Goal: Browse casually

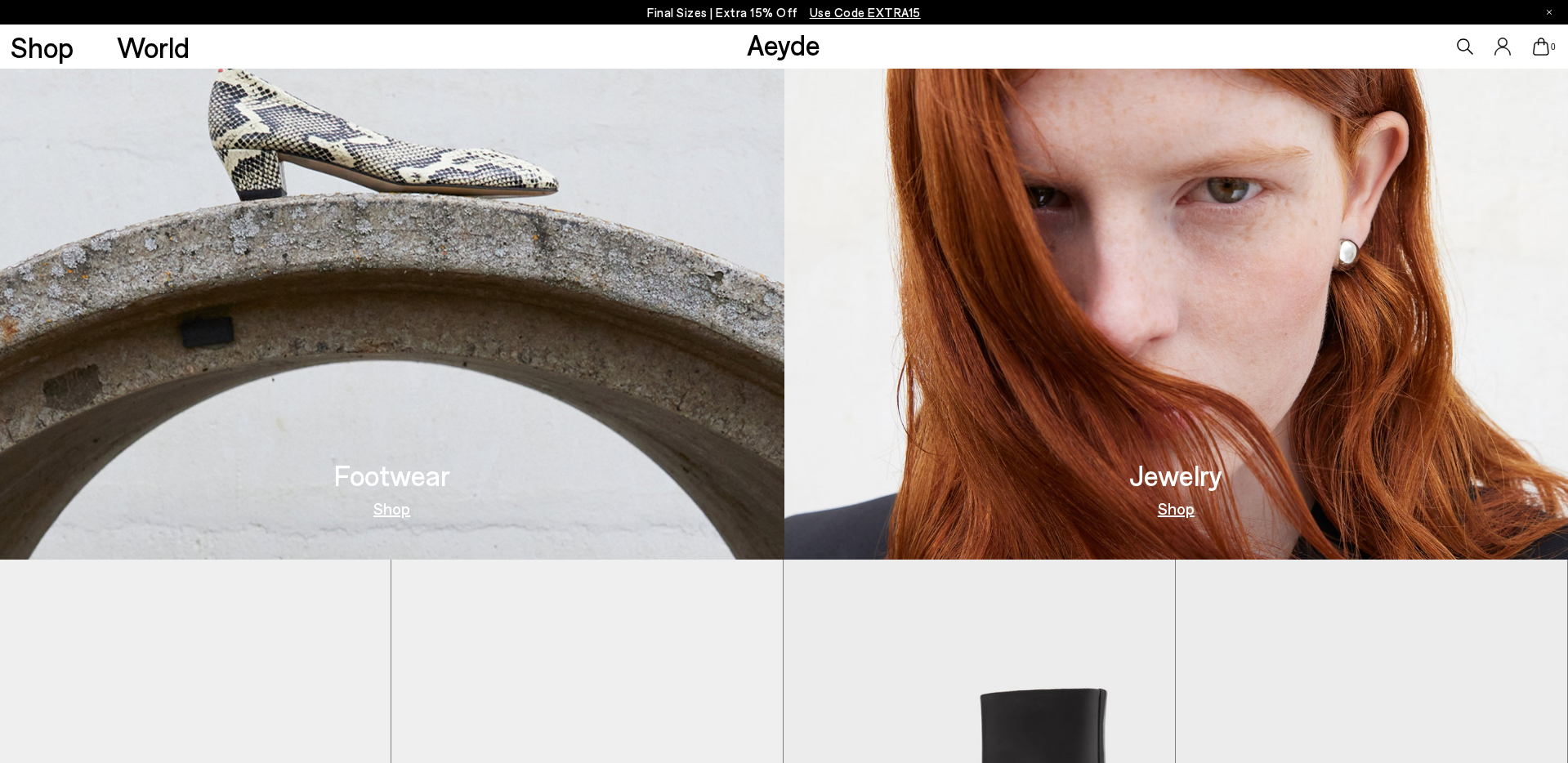
scroll to position [941, 0]
click at [807, 55] on link "Aeyde" at bounding box center [784, 44] width 74 height 34
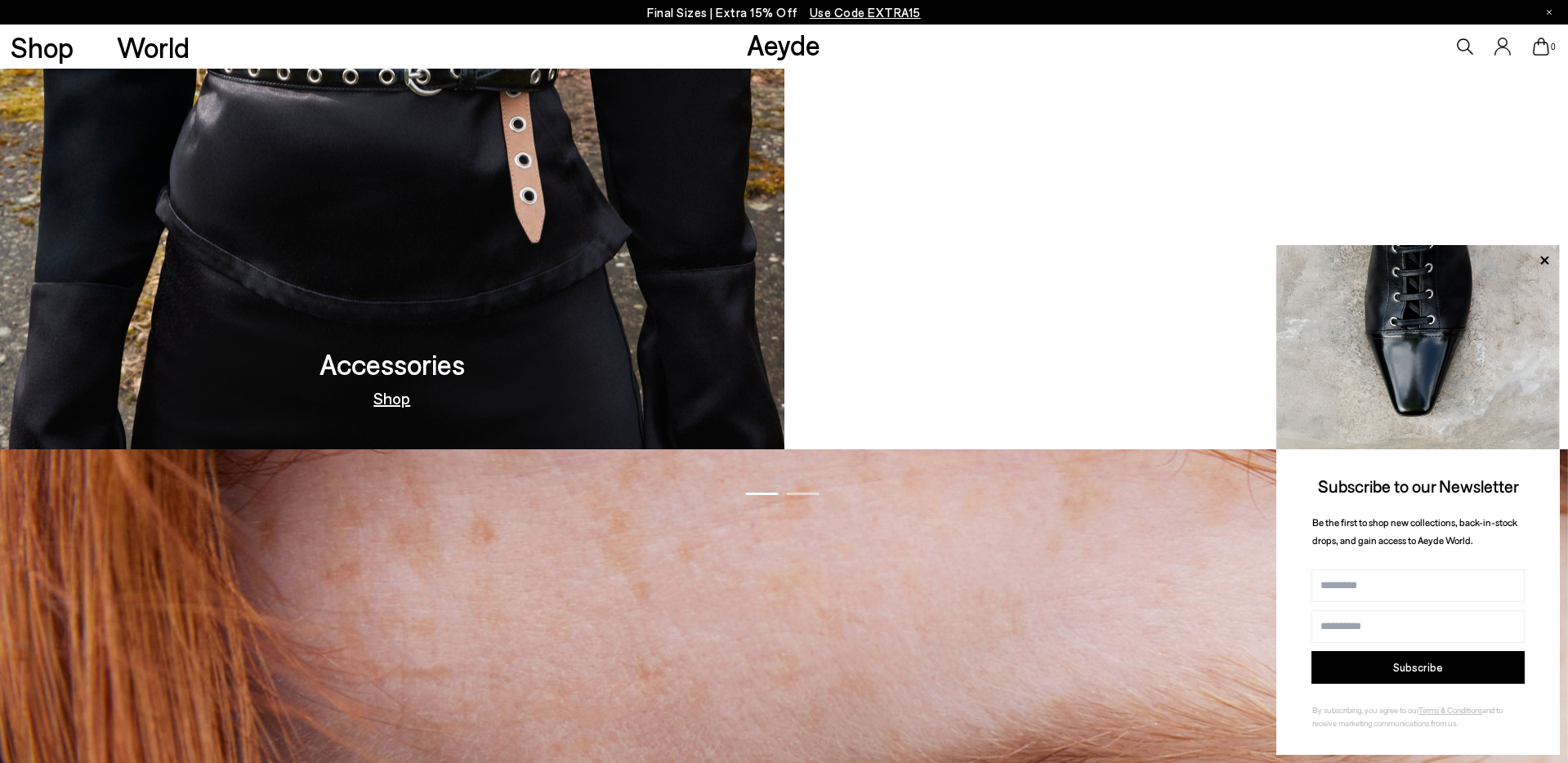
scroll to position [2420, 0]
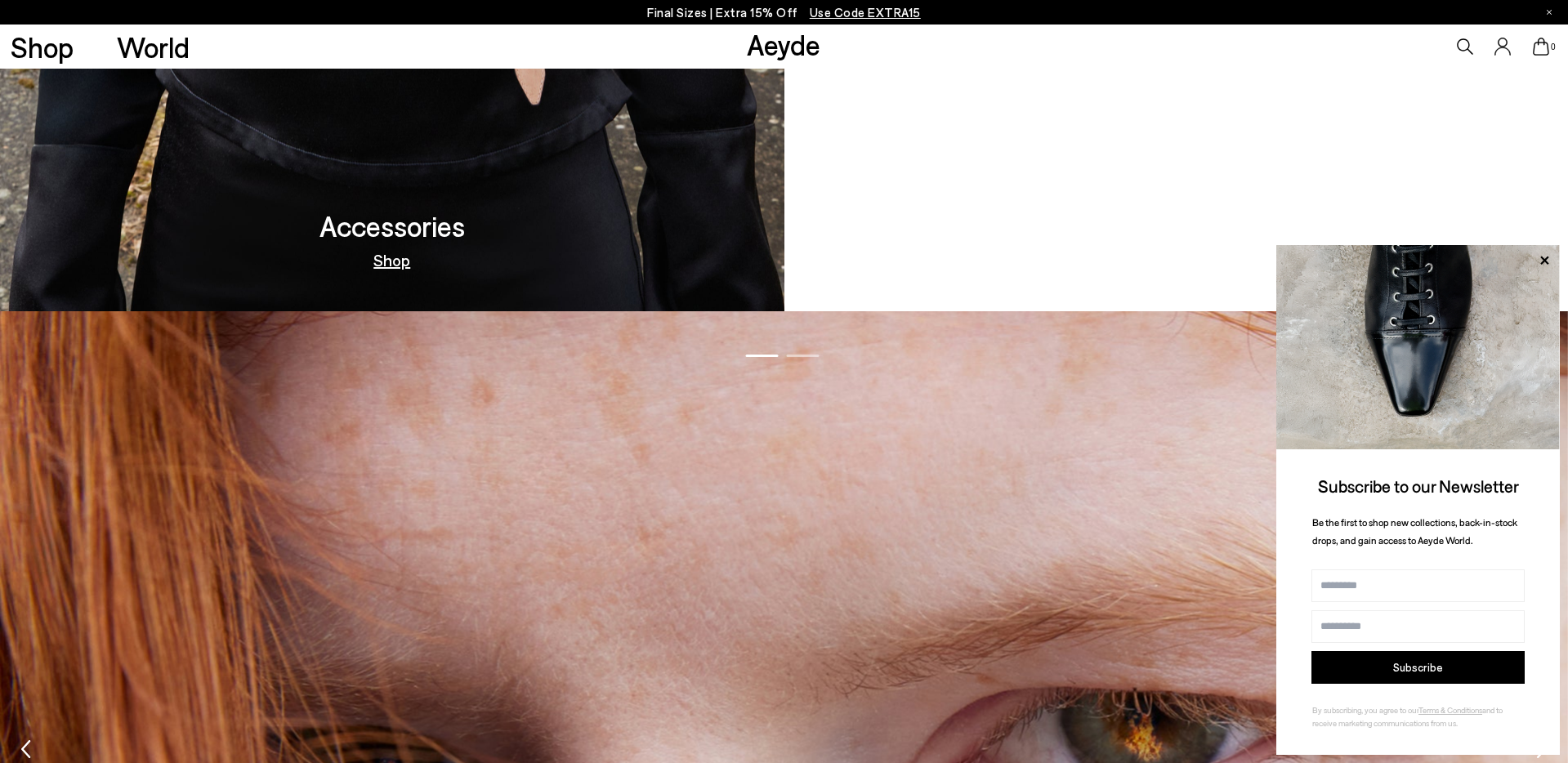
click at [759, 44] on link "Aeyde" at bounding box center [784, 44] width 74 height 34
